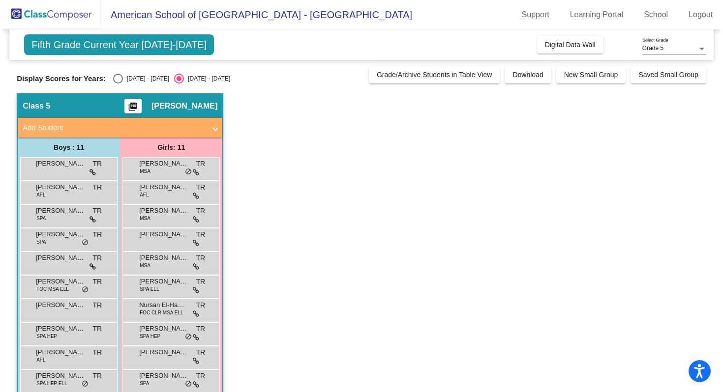
scroll to position [40, 0]
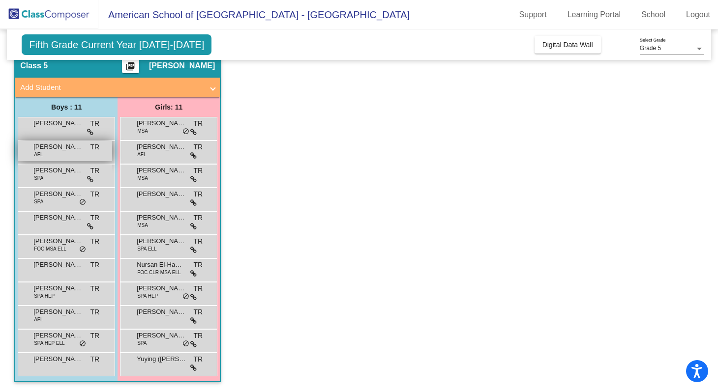
click at [63, 149] on span "[PERSON_NAME]" at bounding box center [57, 147] width 49 height 10
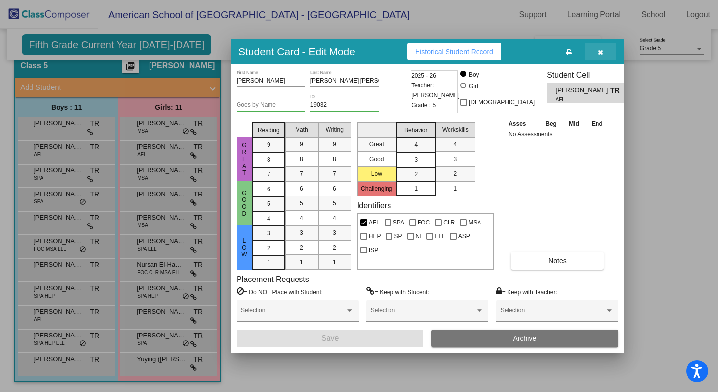
click at [600, 55] on icon "button" at bounding box center [600, 52] width 5 height 7
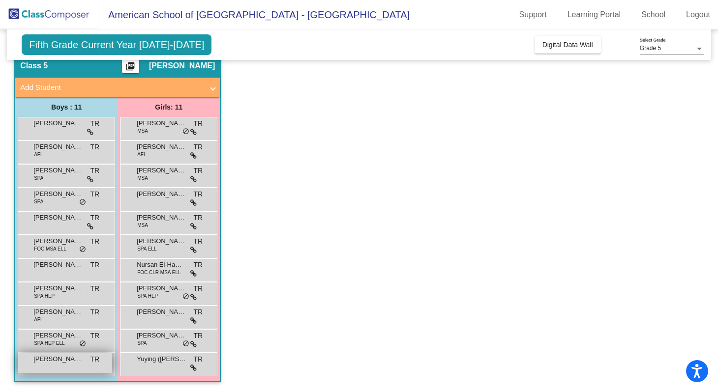
click at [64, 365] on div "[PERSON_NAME] De Lama TR lock do_not_disturb_alt" at bounding box center [65, 364] width 94 height 20
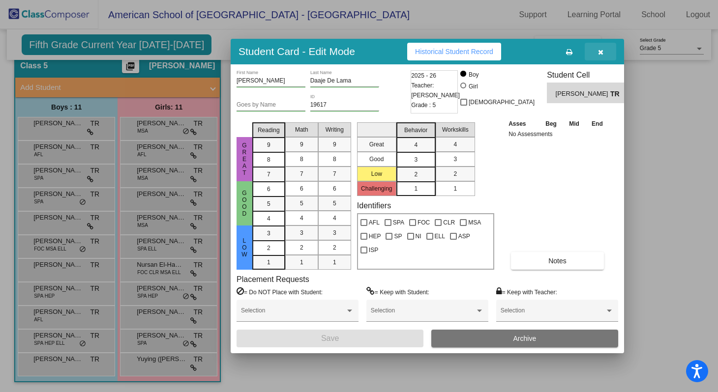
click at [600, 52] on icon "button" at bounding box center [600, 52] width 5 height 7
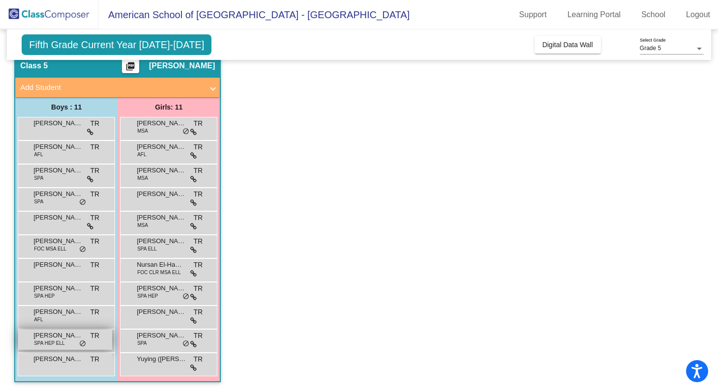
click at [60, 344] on span "SPA HEP ELL" at bounding box center [49, 343] width 30 height 7
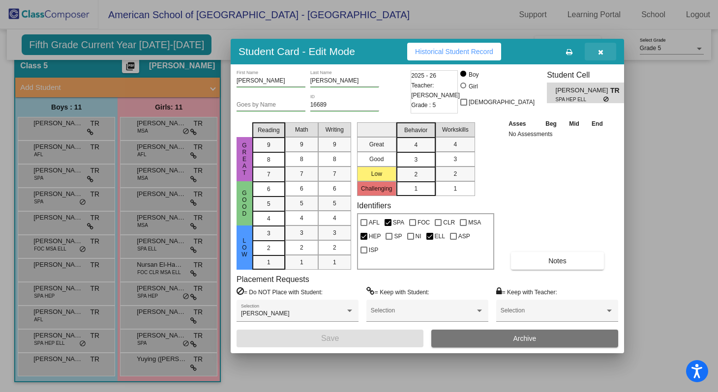
click at [601, 54] on icon "button" at bounding box center [600, 52] width 5 height 7
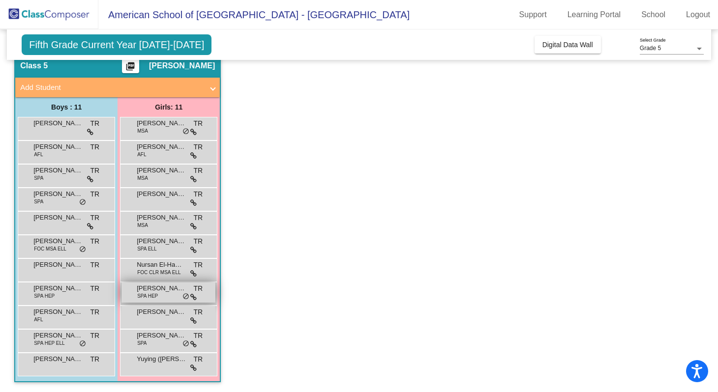
click at [171, 293] on span "[PERSON_NAME]" at bounding box center [161, 289] width 49 height 10
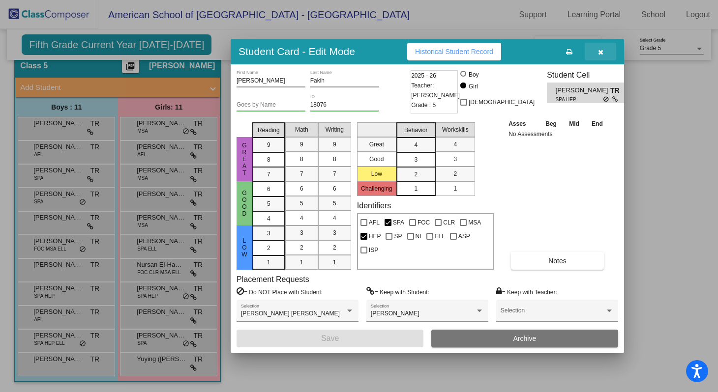
click at [602, 54] on icon "button" at bounding box center [600, 52] width 5 height 7
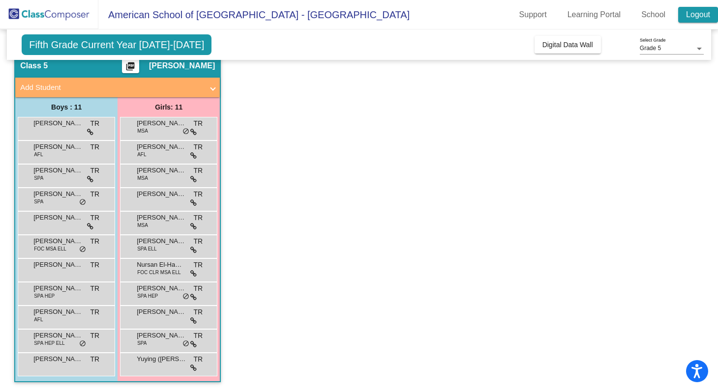
click at [693, 17] on link "Logout" at bounding box center [698, 15] width 40 height 16
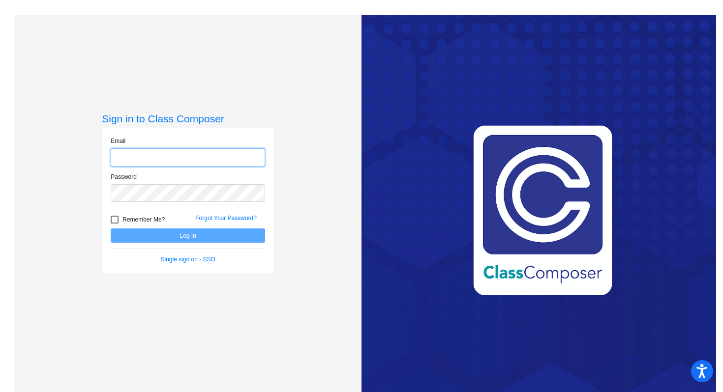
type input "[PERSON_NAME][EMAIL_ADDRESS][PERSON_NAME][DOMAIN_NAME]"
